Goal: Task Accomplishment & Management: Use online tool/utility

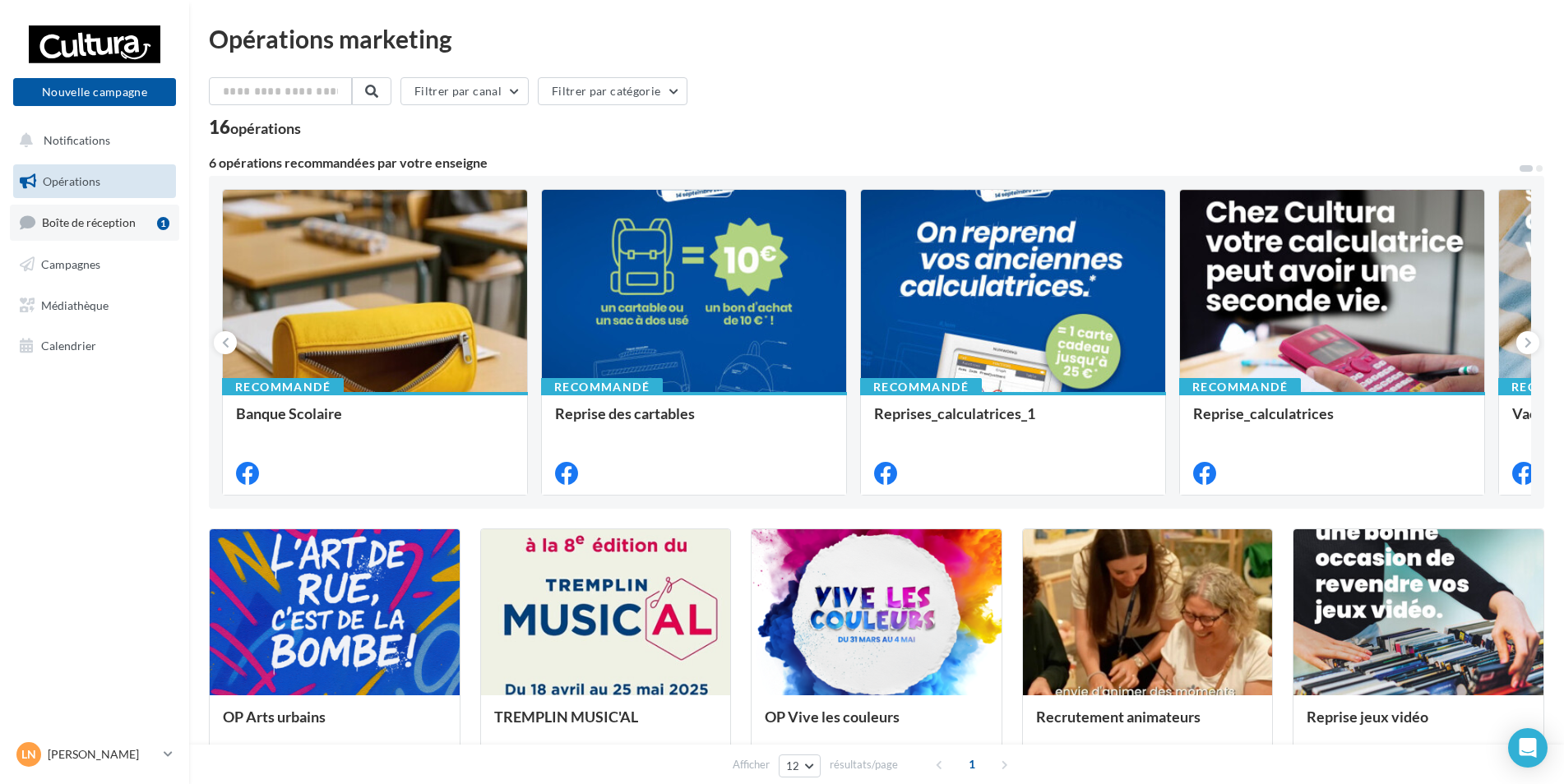
click at [128, 228] on span "Boîte de réception" at bounding box center [88, 222] width 93 height 14
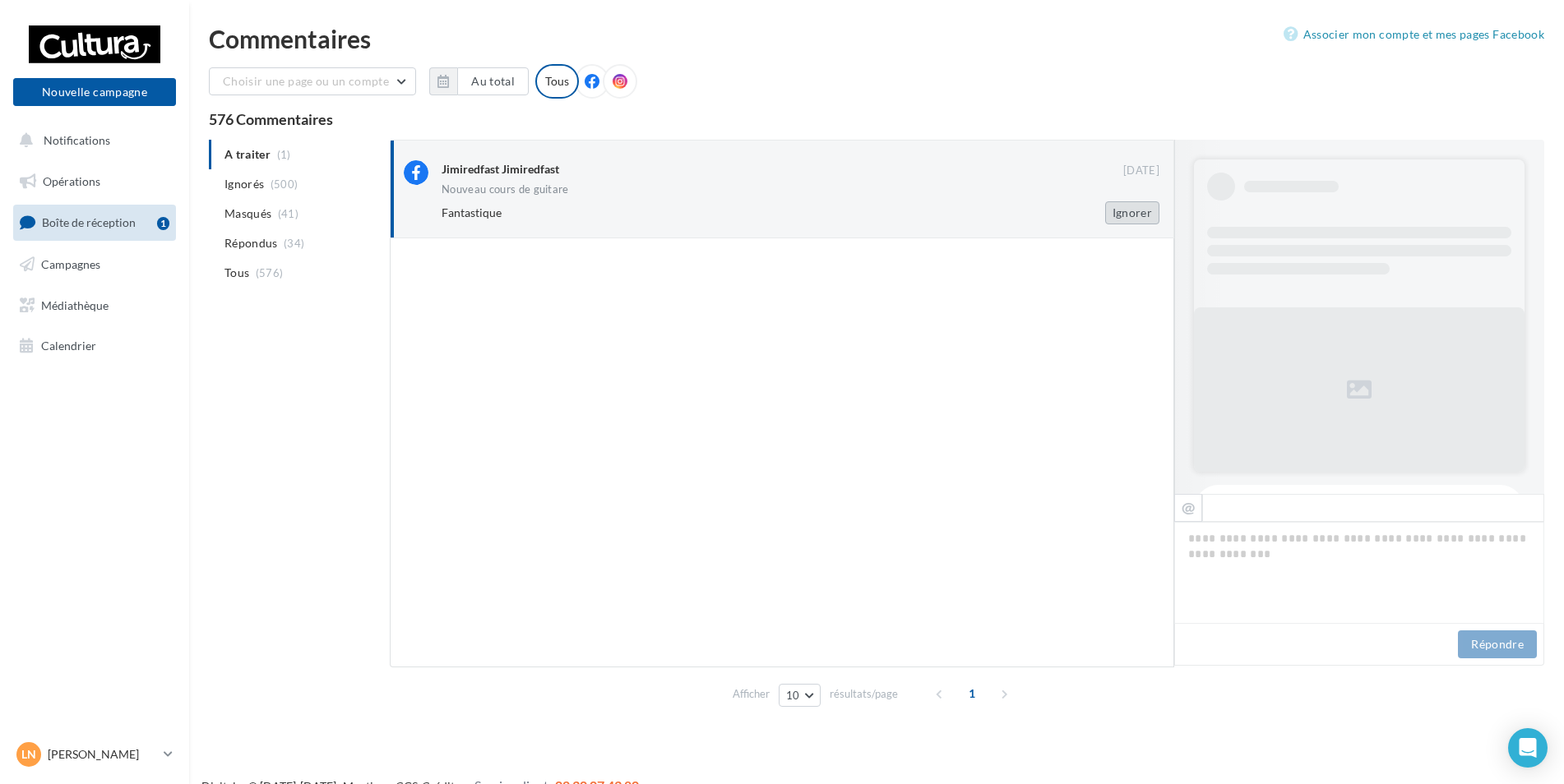
click at [1129, 222] on button "Ignorer" at bounding box center [1132, 213] width 55 height 23
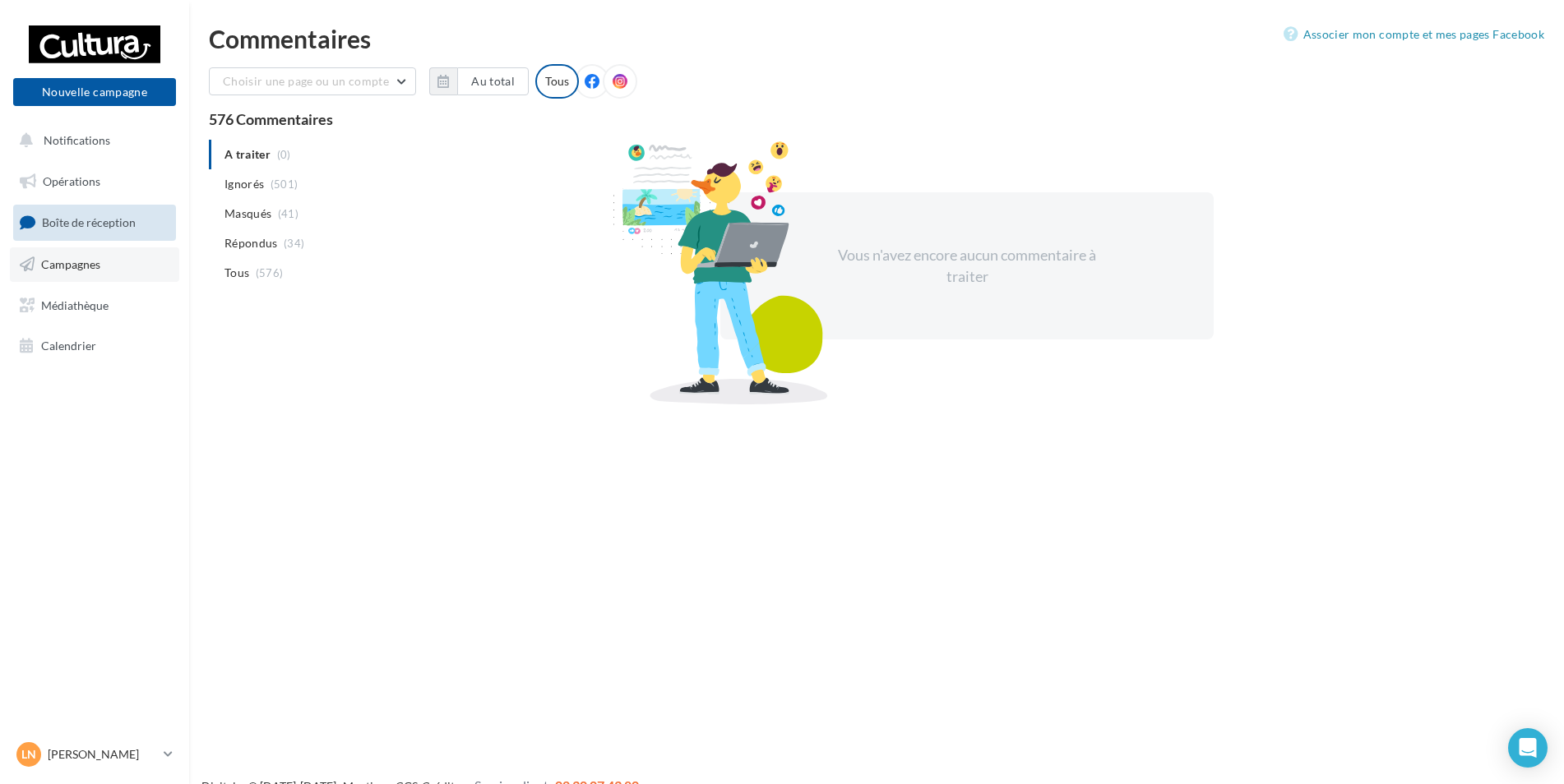
click at [79, 266] on span "Campagnes" at bounding box center [70, 264] width 59 height 14
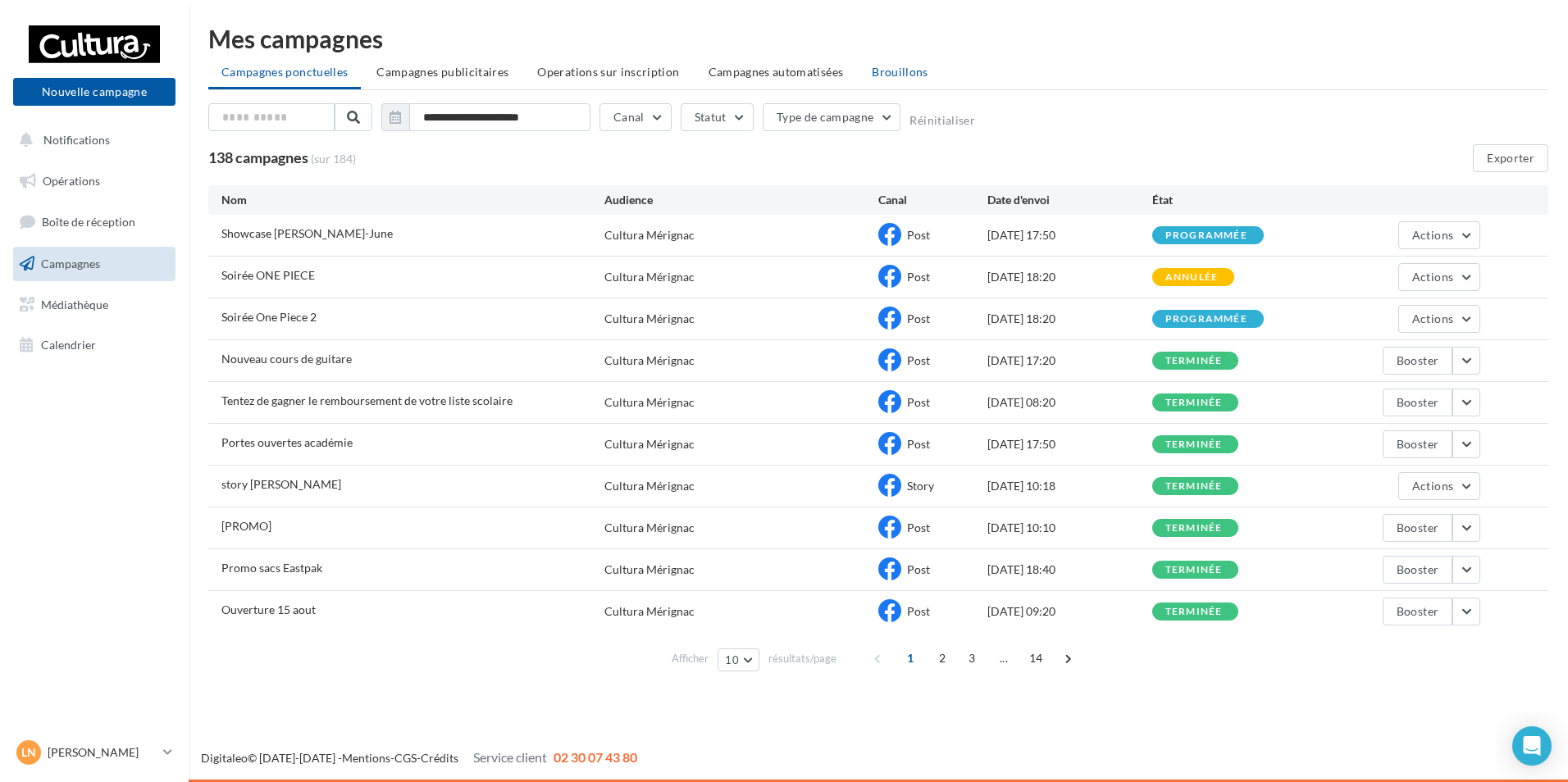
click at [905, 68] on span "Brouillons" at bounding box center [901, 72] width 57 height 14
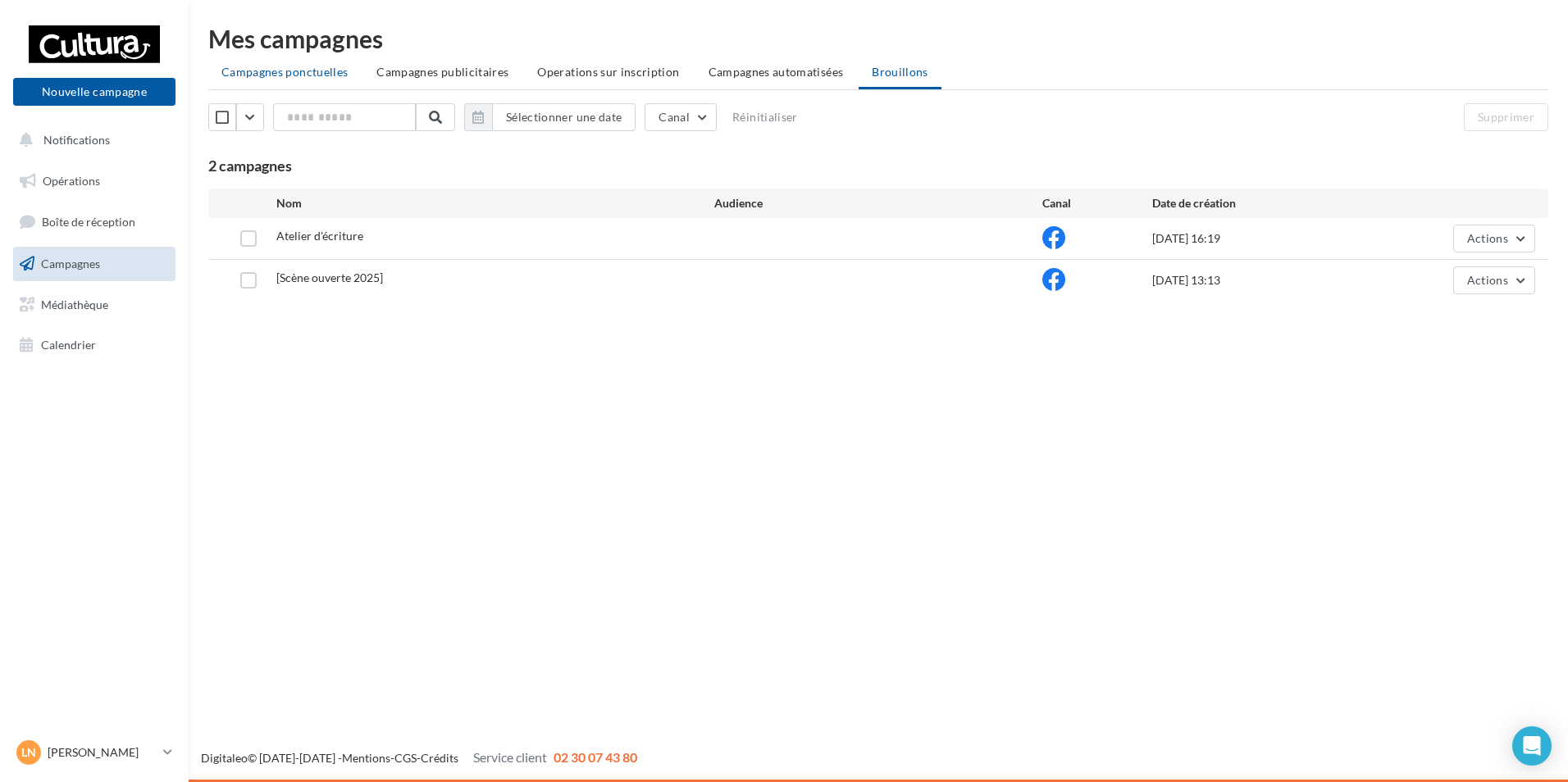
click at [313, 82] on li "Campagnes ponctuelles" at bounding box center [284, 72] width 153 height 29
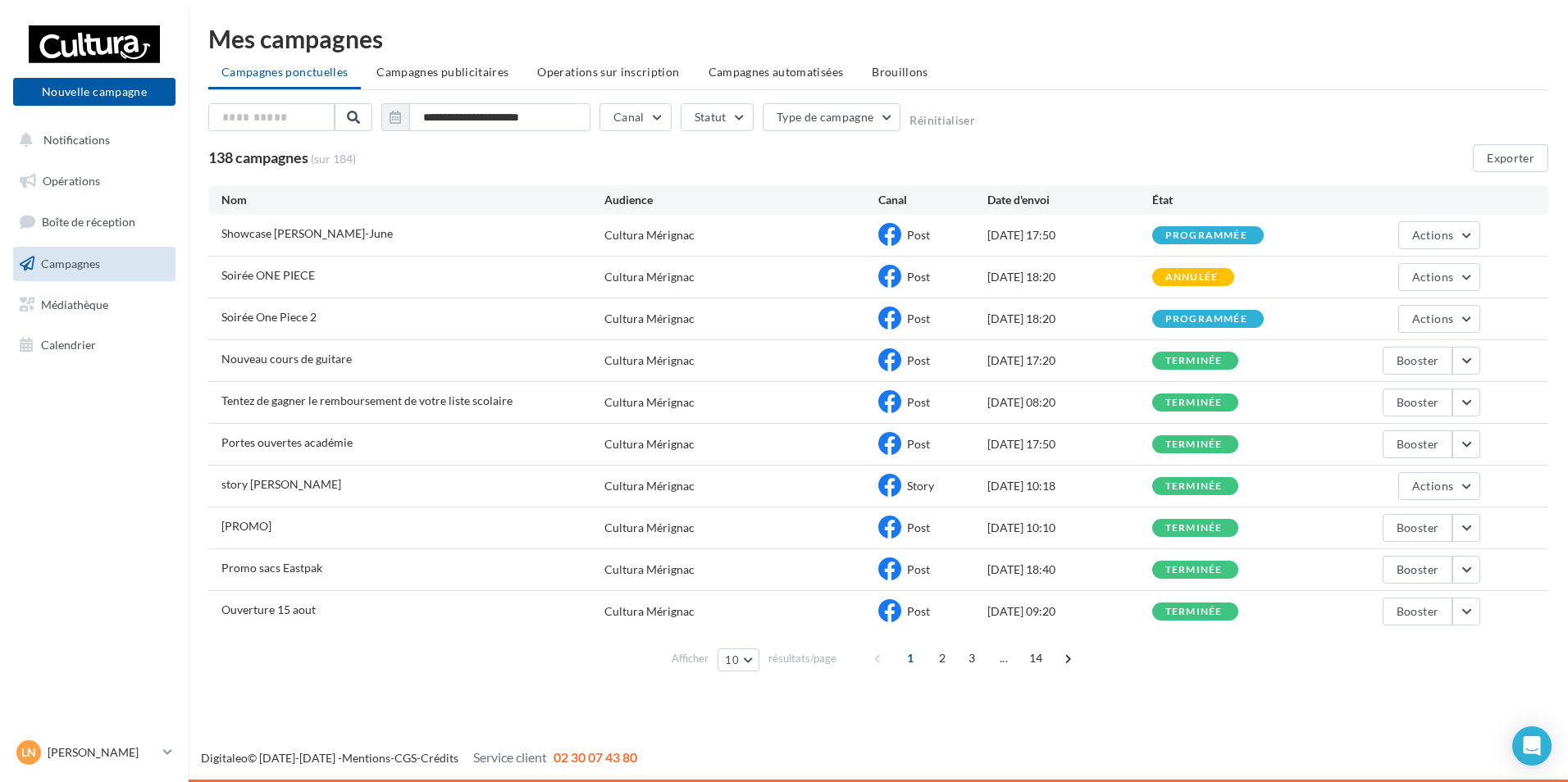
click at [1459, 249] on div "Showcase Sara-June Cultura Mérignac Post 10/09/2025 17:50 programmée Actions" at bounding box center [878, 235] width 1340 height 41
click at [1457, 242] on button "Actions" at bounding box center [1438, 235] width 82 height 28
click at [1426, 274] on button "Voir les résultats" at bounding box center [1399, 274] width 164 height 42
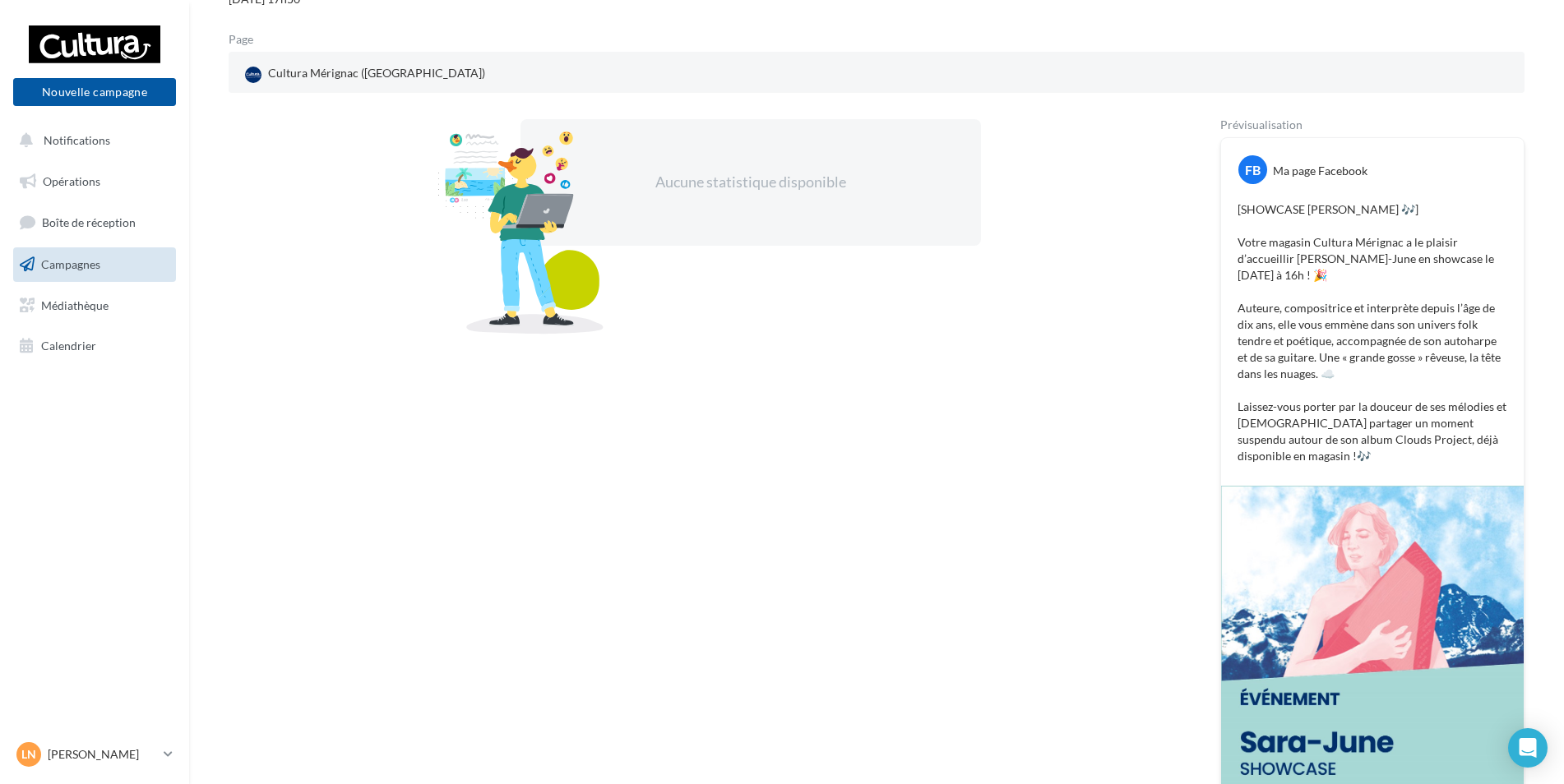
scroll to position [247, 0]
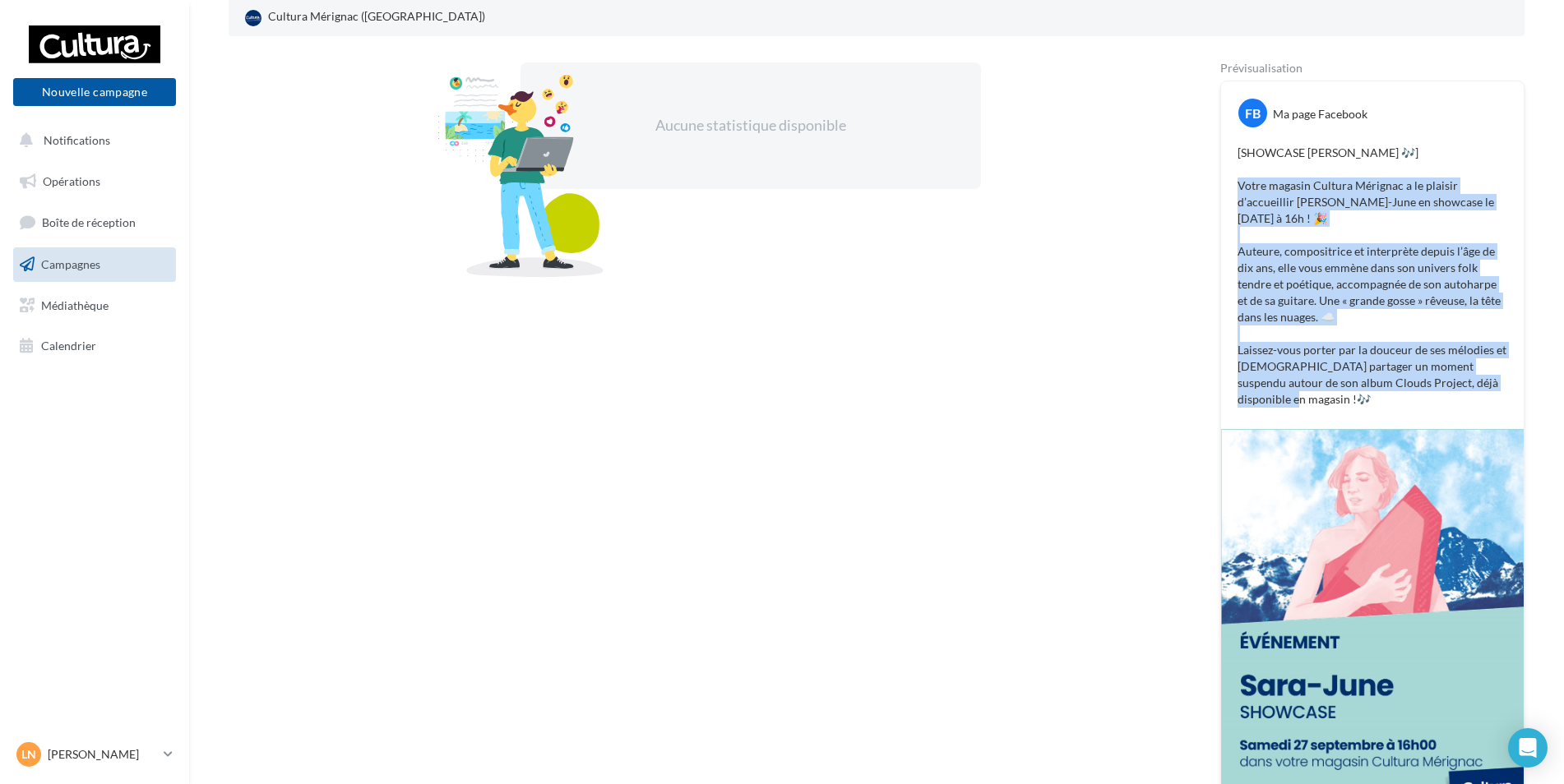
drag, startPoint x: 1238, startPoint y: 185, endPoint x: 1502, endPoint y: 384, distance: 330.6
click at [1502, 384] on p "[SHOWCASE SARA-JUNE 🎶] Votre magasin Cultura Mérignac a le plaisir d’accueillir…" at bounding box center [1373, 276] width 270 height 263
drag, startPoint x: 1502, startPoint y: 384, endPoint x: 1443, endPoint y: 365, distance: 62.0
copy p "Votre magasin Cultura Mérignac a le plaisir d’accueillir Sara-June en showcase …"
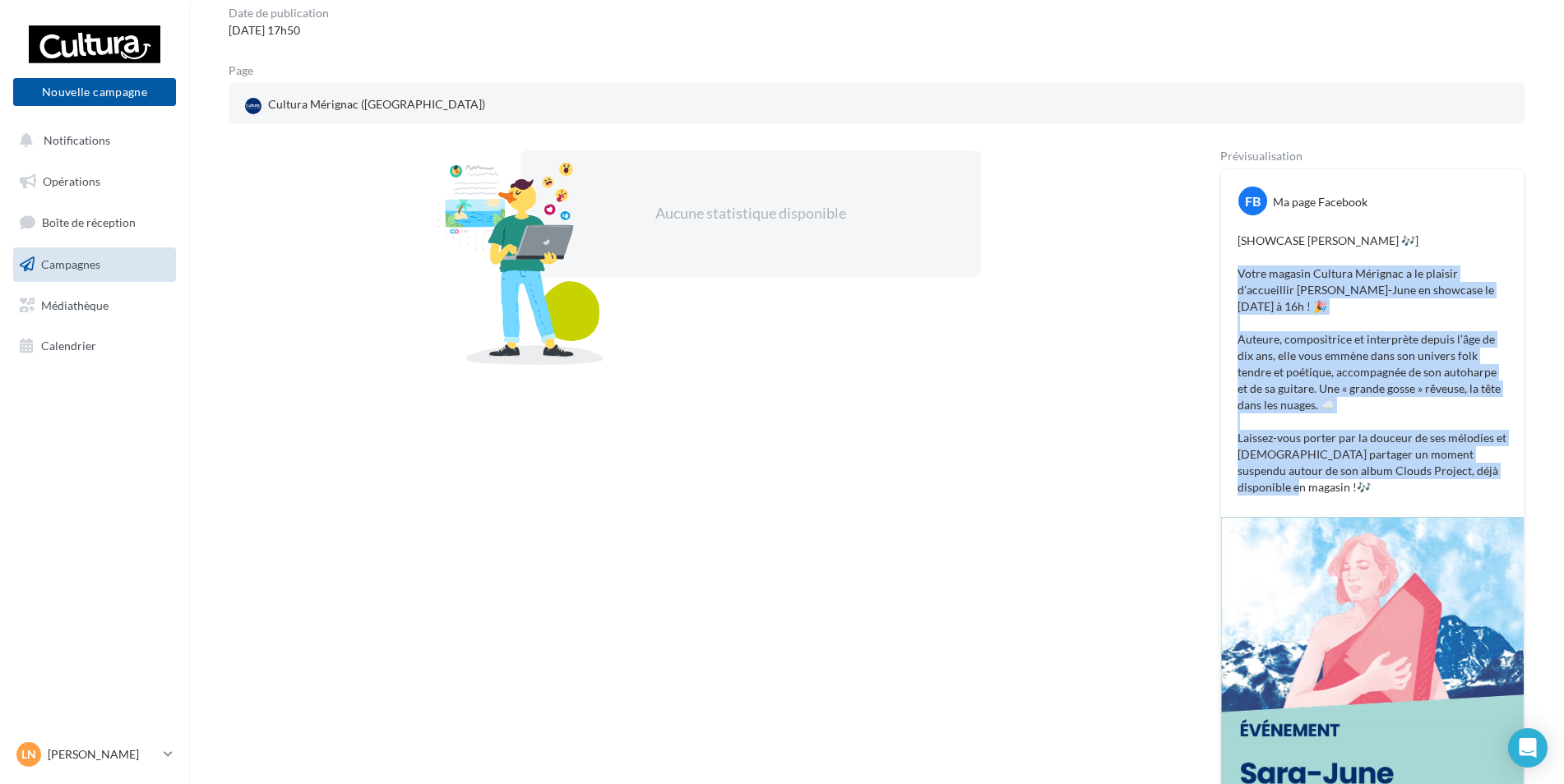
scroll to position [30, 0]
